Goal: Task Accomplishment & Management: Manage account settings

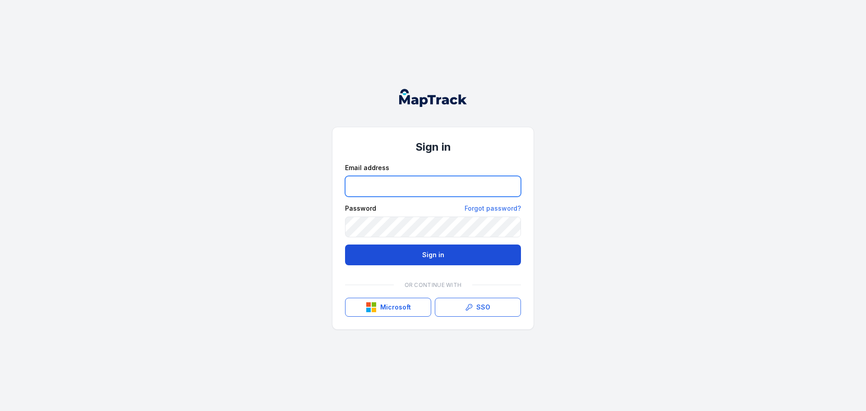
type input "**********"
click at [422, 259] on button "Sign in" at bounding box center [433, 254] width 176 height 21
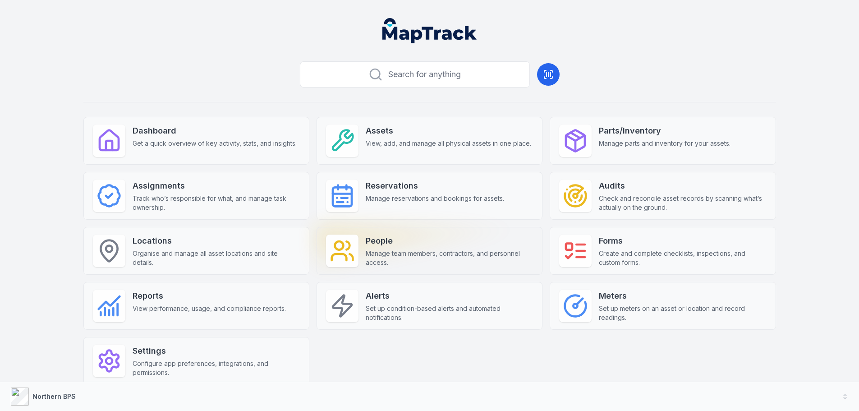
click at [379, 263] on span "Manage team members, contractors, and personnel access." at bounding box center [449, 258] width 167 height 18
